Goal: Use online tool/utility: Utilize a website feature to perform a specific function

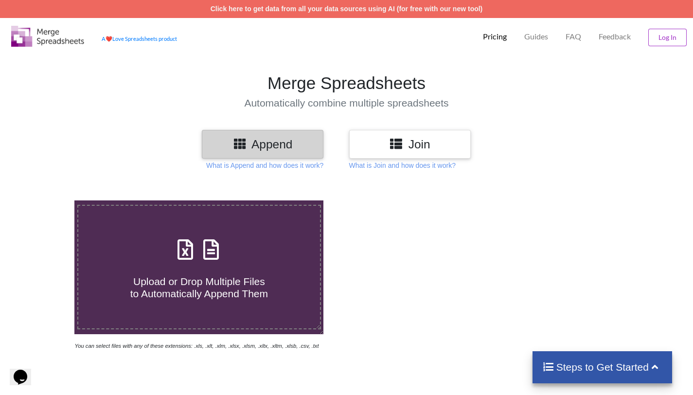
click at [495, 37] on p "Pricing" at bounding box center [495, 37] width 24 height 10
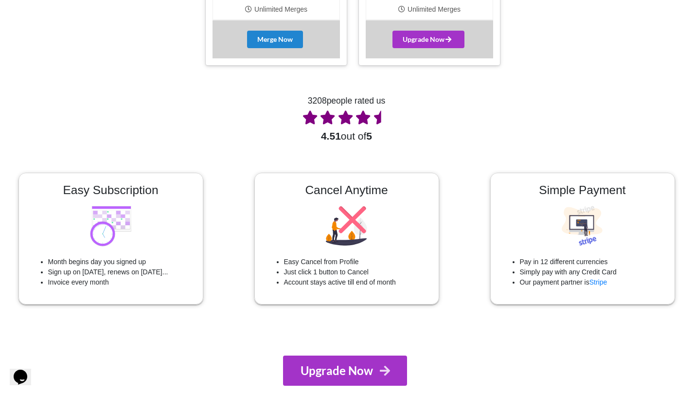
scroll to position [543, 0]
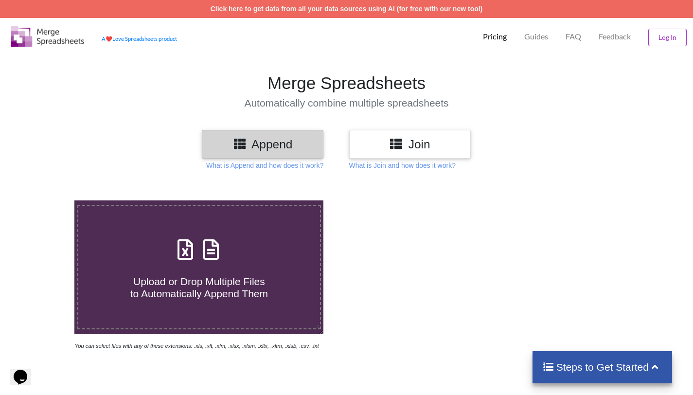
click at [277, 150] on h3 "Append" at bounding box center [262, 144] width 107 height 14
click at [276, 143] on h3 "Append" at bounding box center [262, 144] width 107 height 14
click at [210, 276] on span "Upload or Drop Multiple Files to Automatically Append Them" at bounding box center [199, 287] width 138 height 23
click at [47, 200] on input "Upload or Drop Multiple Files to Automatically Append Them" at bounding box center [47, 200] width 0 height 0
